Goal: Transaction & Acquisition: Purchase product/service

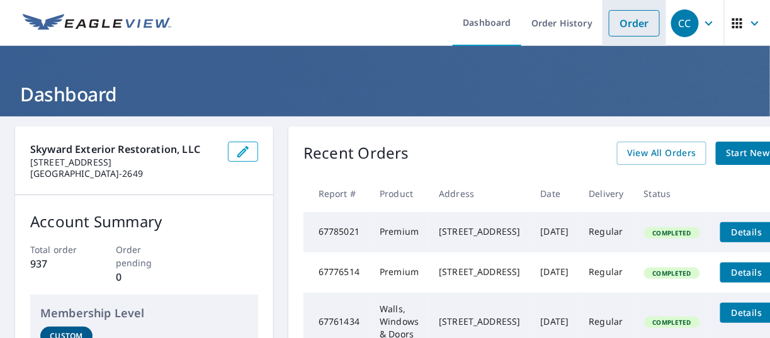
drag, startPoint x: 649, startPoint y: 45, endPoint x: 641, endPoint y: 28, distance: 19.2
click at [647, 38] on li "Order" at bounding box center [635, 23] width 64 height 46
click at [639, 27] on link "Order" at bounding box center [634, 23] width 51 height 26
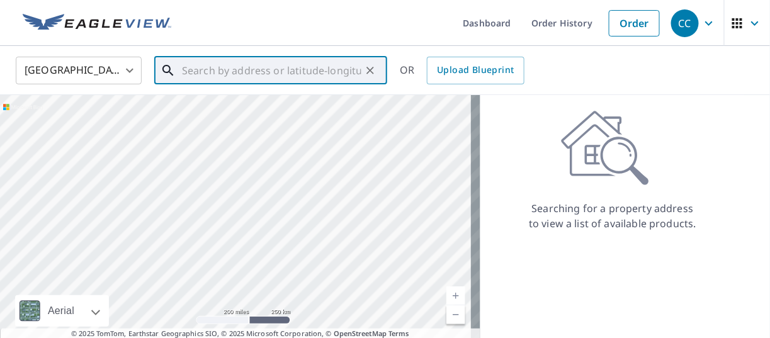
click at [259, 74] on input "text" at bounding box center [271, 70] width 179 height 35
click at [278, 62] on input "text" at bounding box center [271, 70] width 179 height 35
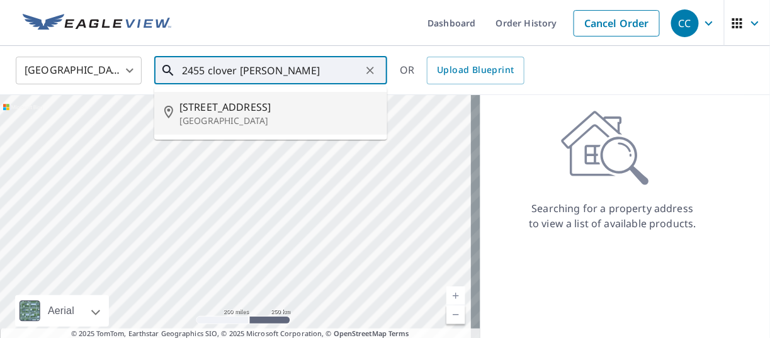
click at [246, 111] on span "[STREET_ADDRESS]" at bounding box center [278, 106] width 198 height 15
type input "[STREET_ADDRESS]"
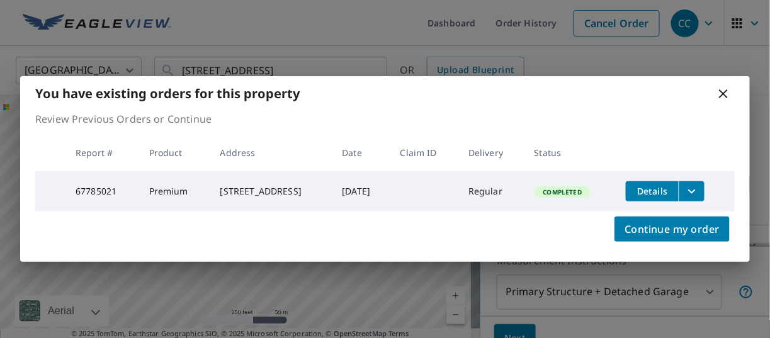
click at [724, 94] on icon at bounding box center [723, 93] width 15 height 15
